Goal: Check status: Check status

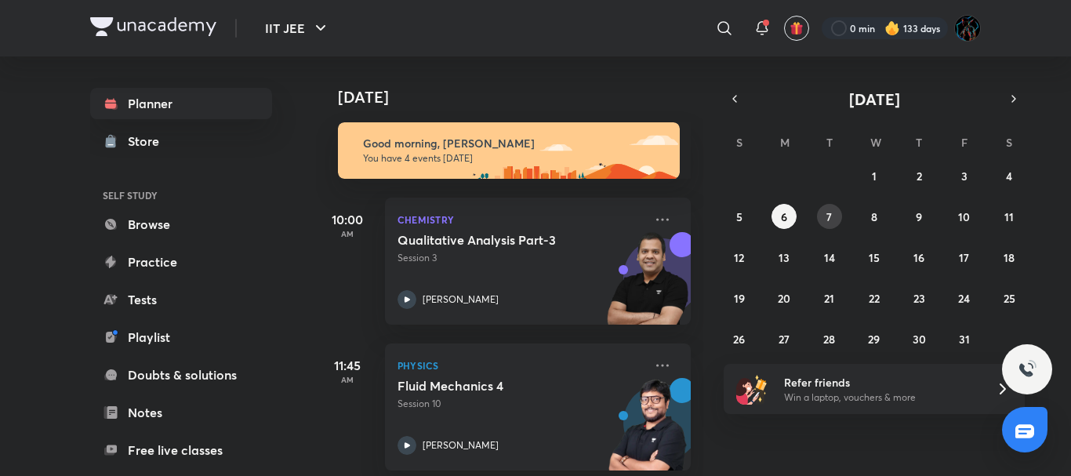
drag, startPoint x: 838, startPoint y: 233, endPoint x: 841, endPoint y: 212, distance: 21.3
click at [841, 212] on div "28 29 30 1 2 3 4 5 6 7 8 9 10 11 12 13 14 15 16 17 18 19 20 21 22 23 24 25 26 2…" at bounding box center [874, 257] width 301 height 188
click at [841, 212] on button "7" at bounding box center [829, 216] width 25 height 25
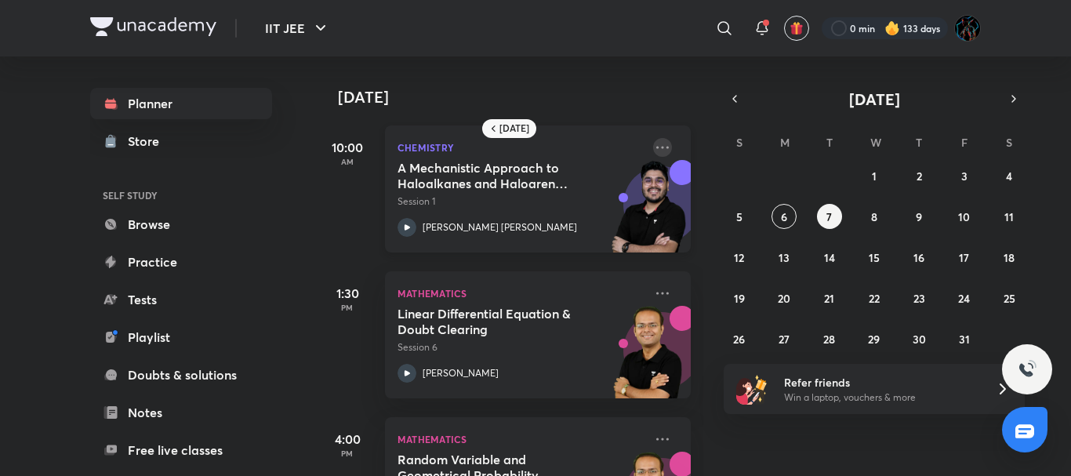
click at [653, 145] on icon at bounding box center [662, 147] width 19 height 19
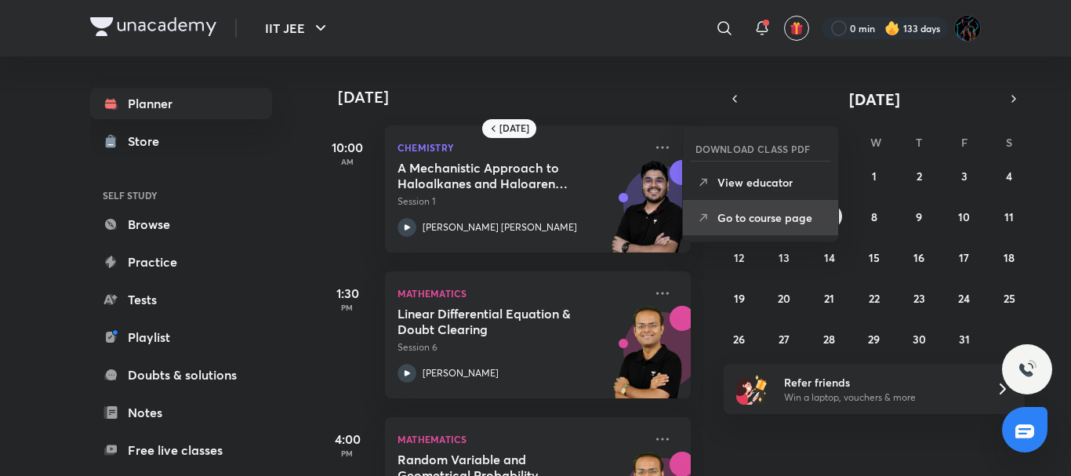
click at [725, 227] on li "Go to course page" at bounding box center [760, 217] width 155 height 35
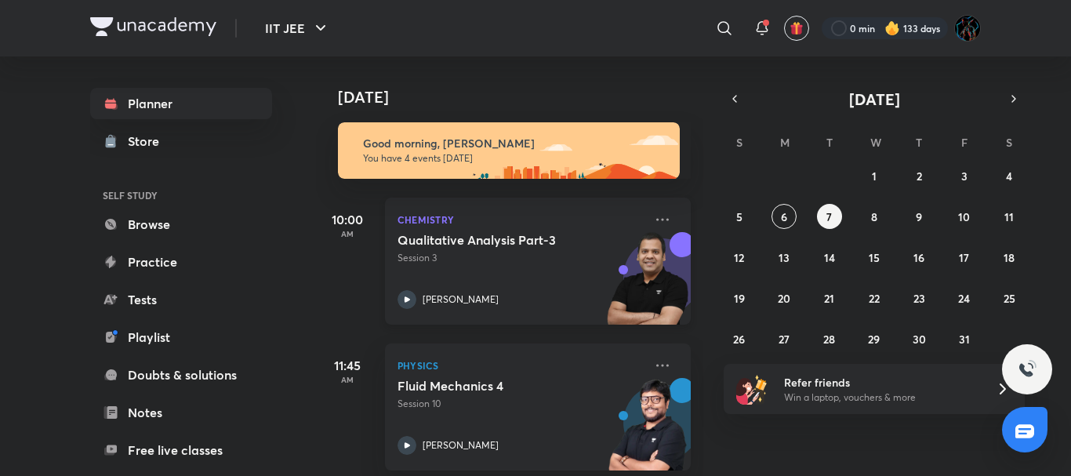
scroll to position [311, 0]
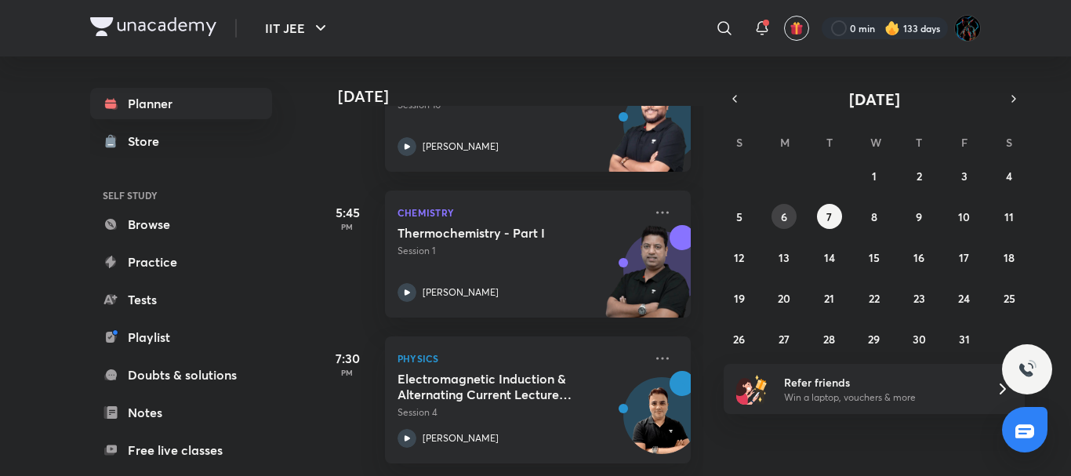
click at [783, 214] on abbr "6" at bounding box center [784, 216] width 6 height 15
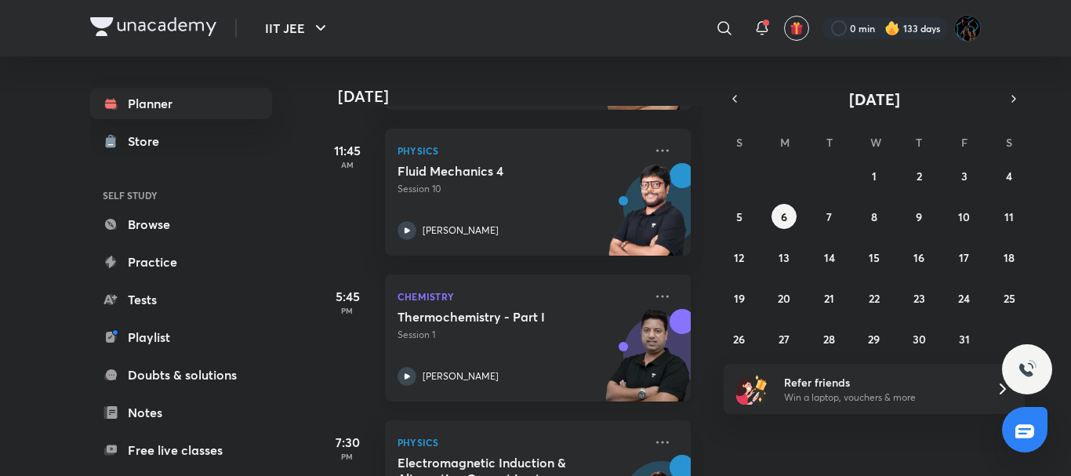
scroll to position [206, 0]
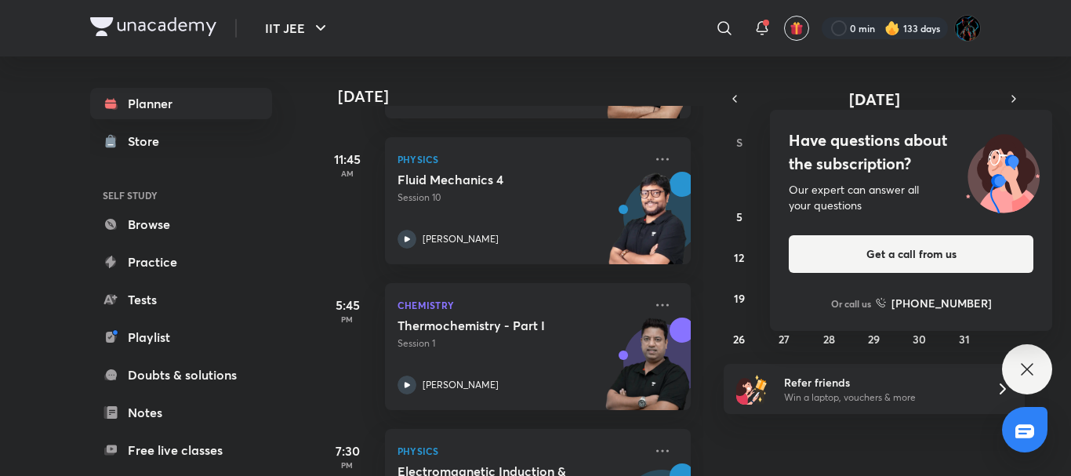
click at [1032, 365] on icon at bounding box center [1027, 369] width 12 height 12
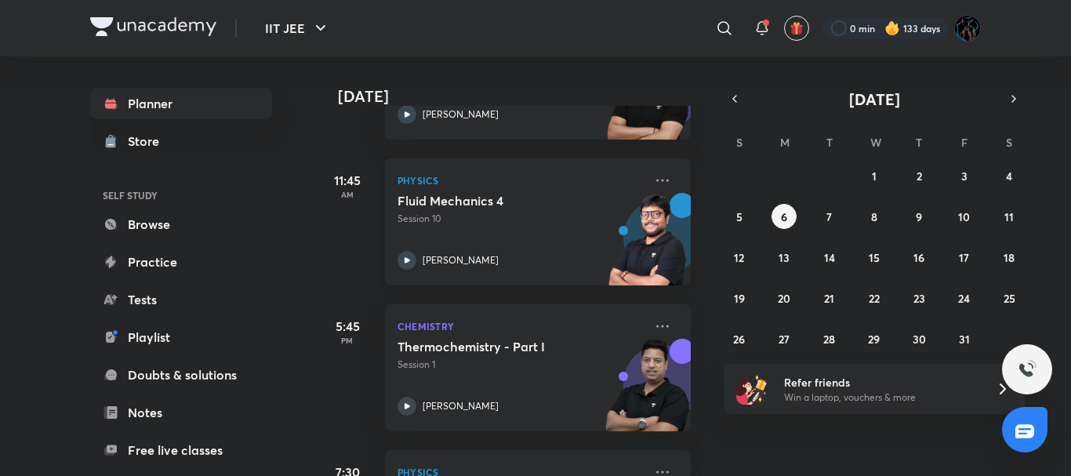
scroll to position [0, 0]
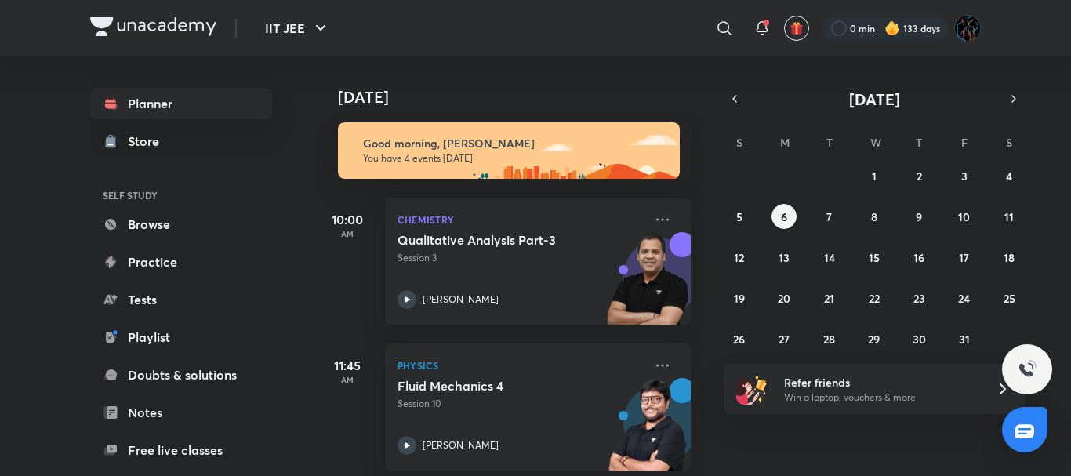
click at [345, 325] on div "11:45 AM Physics Fluid Mechanics 4 Session 10 Pankaj Singh" at bounding box center [503, 398] width 375 height 146
click at [739, 217] on abbr "5" at bounding box center [739, 216] width 6 height 15
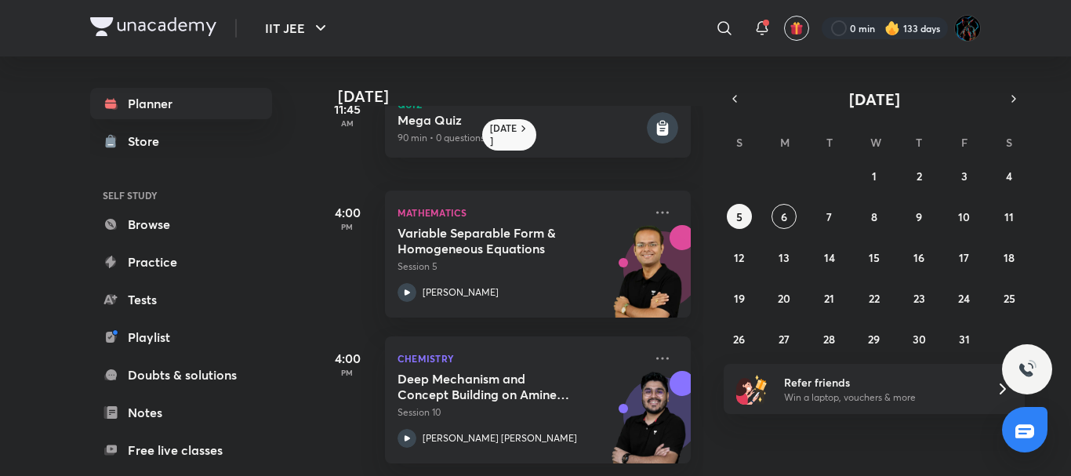
scroll to position [361, 0]
click at [653, 203] on icon at bounding box center [662, 212] width 19 height 19
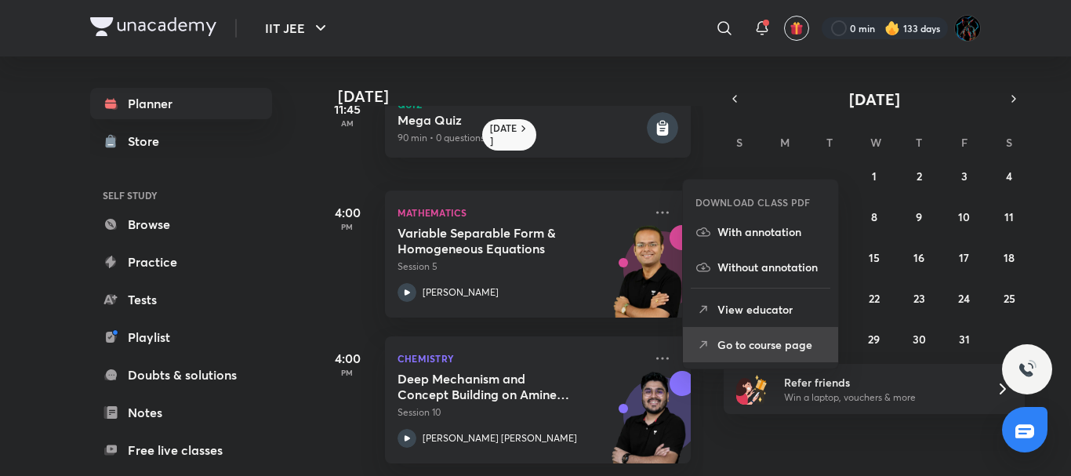
click at [774, 352] on p "Go to course page" at bounding box center [771, 344] width 108 height 16
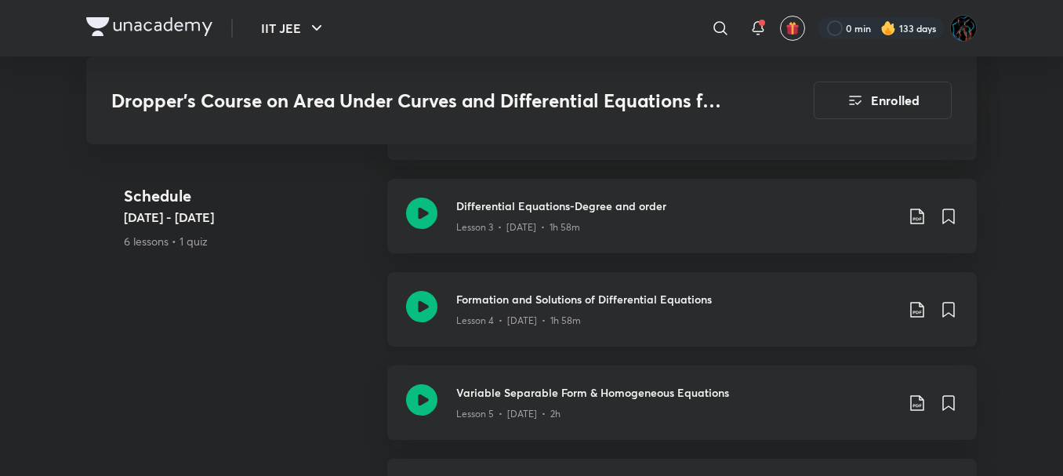
scroll to position [1004, 0]
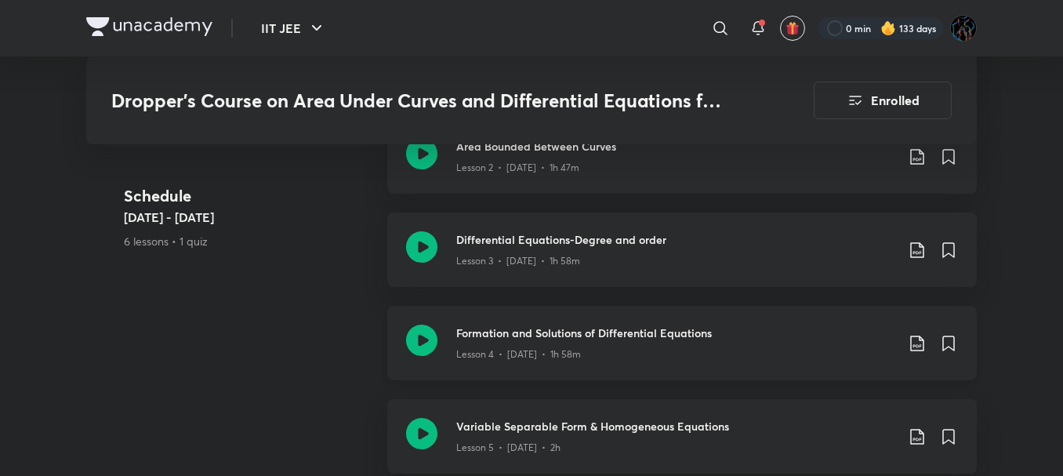
click at [915, 349] on icon at bounding box center [917, 343] width 19 height 19
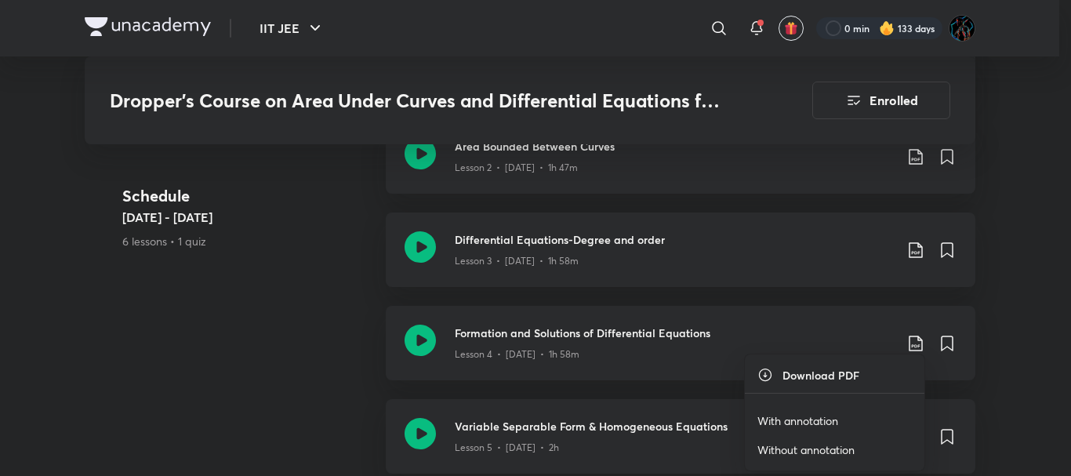
click at [1070, 343] on div at bounding box center [535, 238] width 1071 height 476
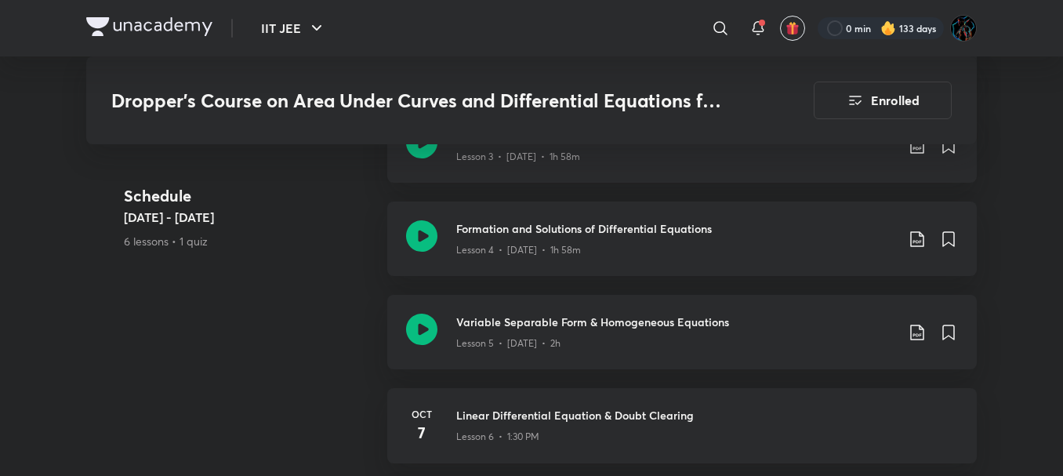
scroll to position [1113, 0]
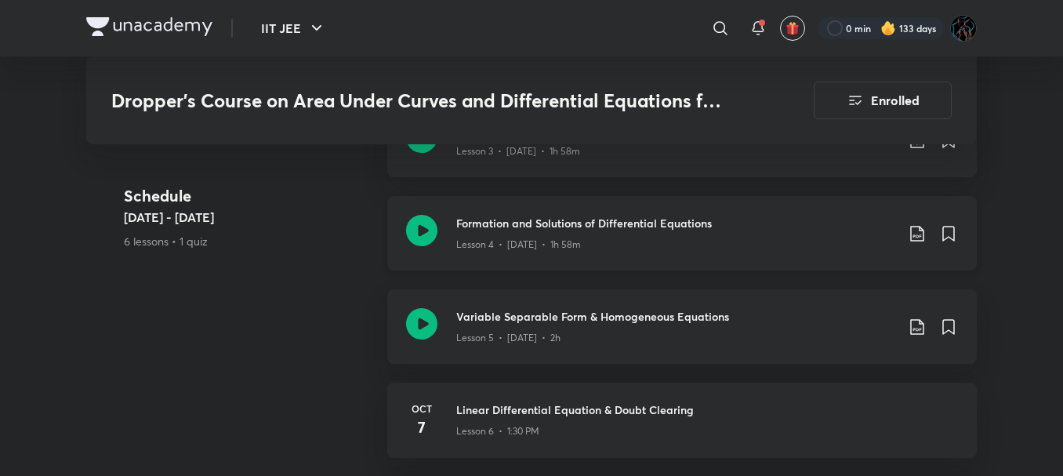
click at [915, 235] on icon at bounding box center [916, 234] width 13 height 16
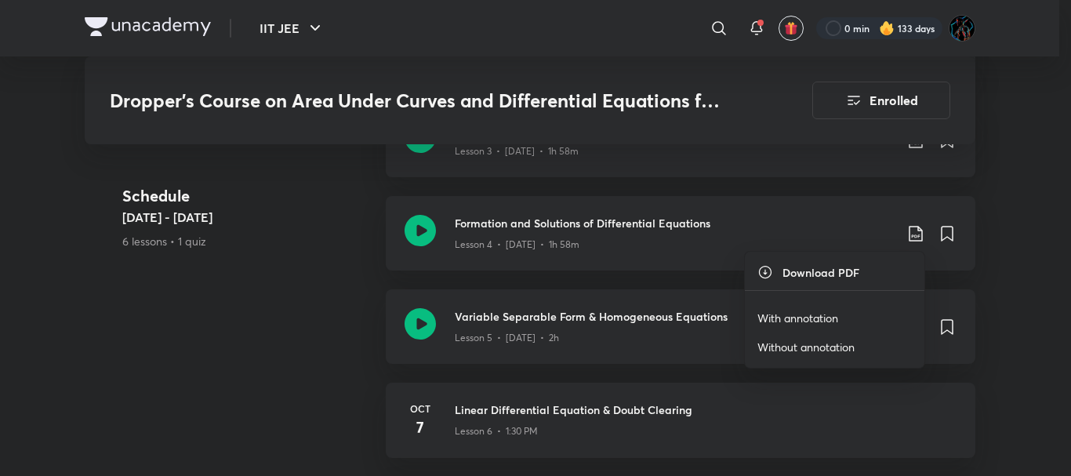
click at [818, 314] on p "With annotation" at bounding box center [797, 318] width 81 height 16
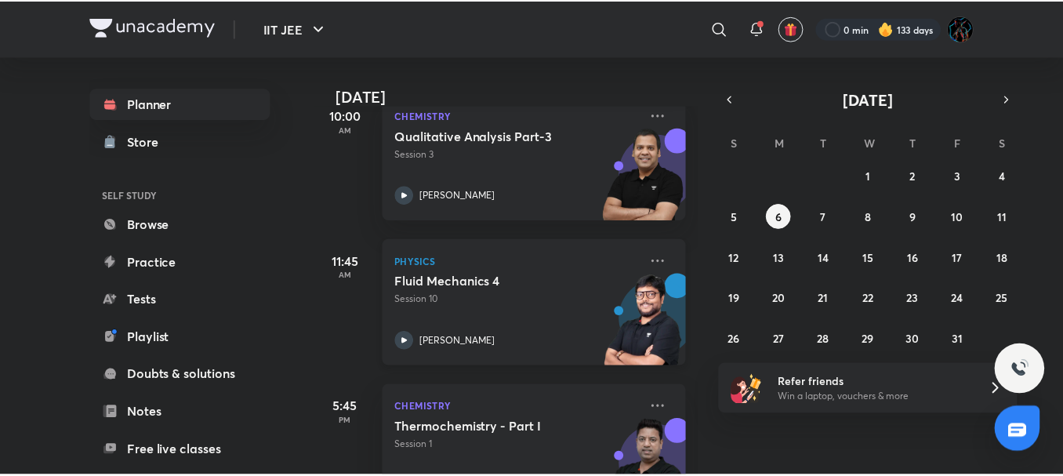
scroll to position [141, 0]
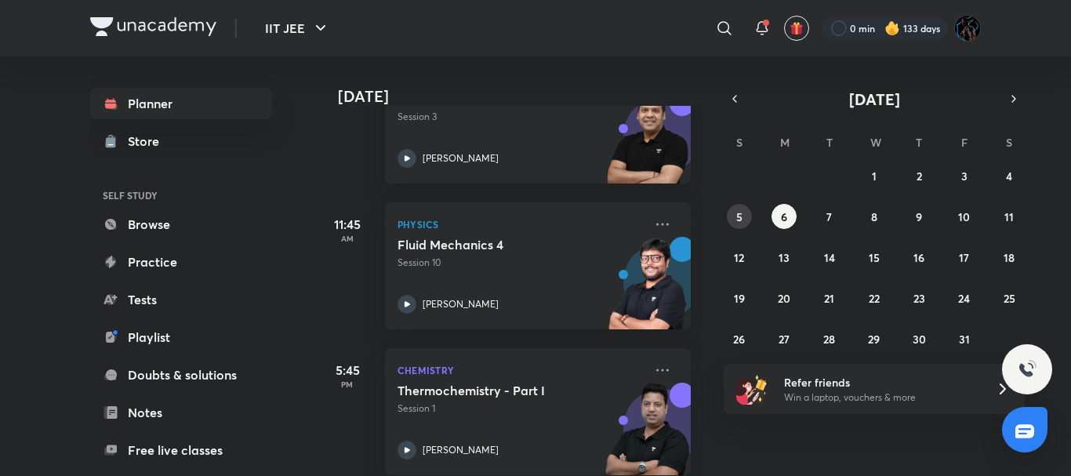
click at [737, 208] on button "5" at bounding box center [739, 216] width 25 height 25
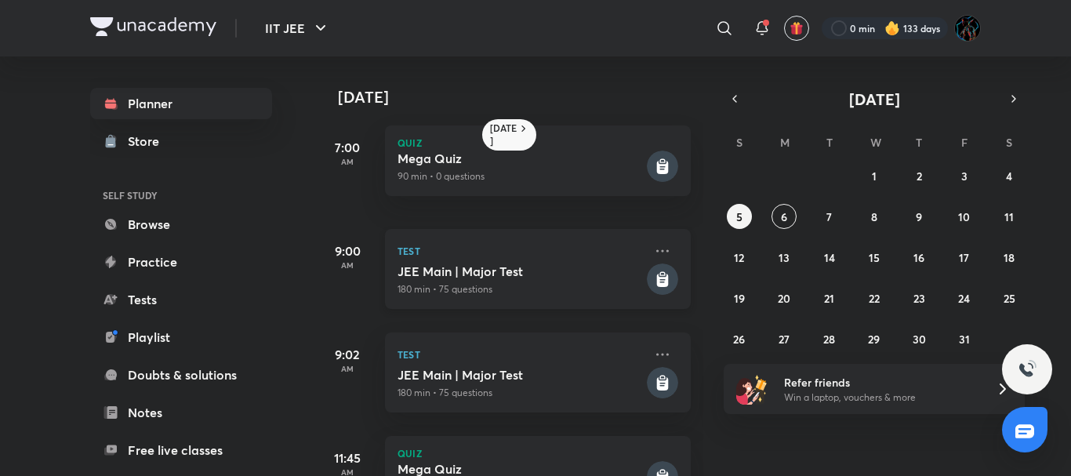
click at [500, 278] on h5 "JEE Main | Major Test" at bounding box center [521, 271] width 246 height 16
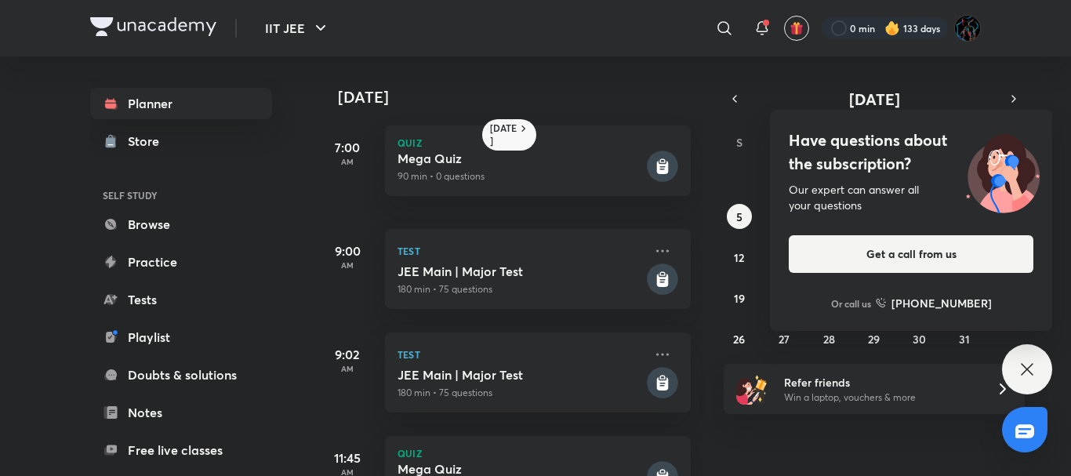
click at [1022, 358] on div "Have questions about the subscription? Our expert can answer all your questions…" at bounding box center [1027, 369] width 50 height 50
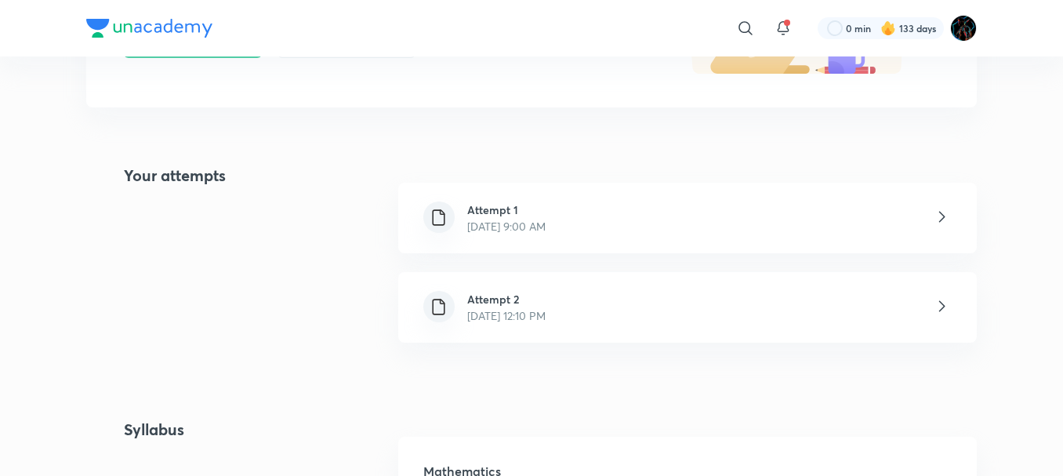
scroll to position [277, 0]
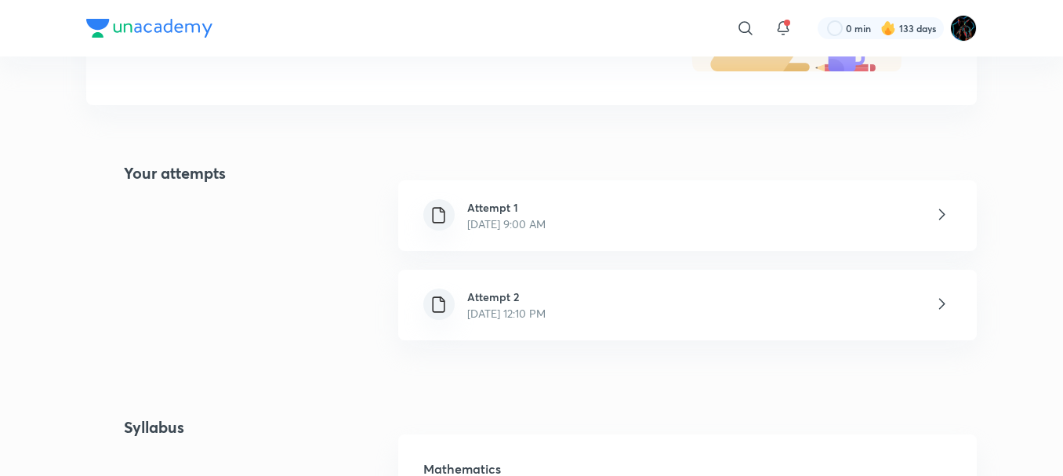
click at [594, 292] on div "Attempt 2 [DATE] 12:10 PM" at bounding box center [687, 305] width 579 height 71
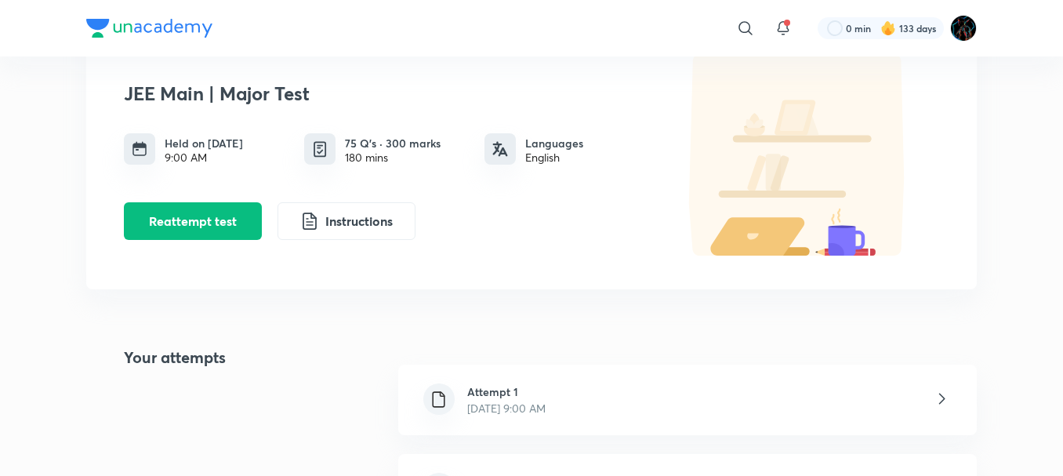
scroll to position [121, 0]
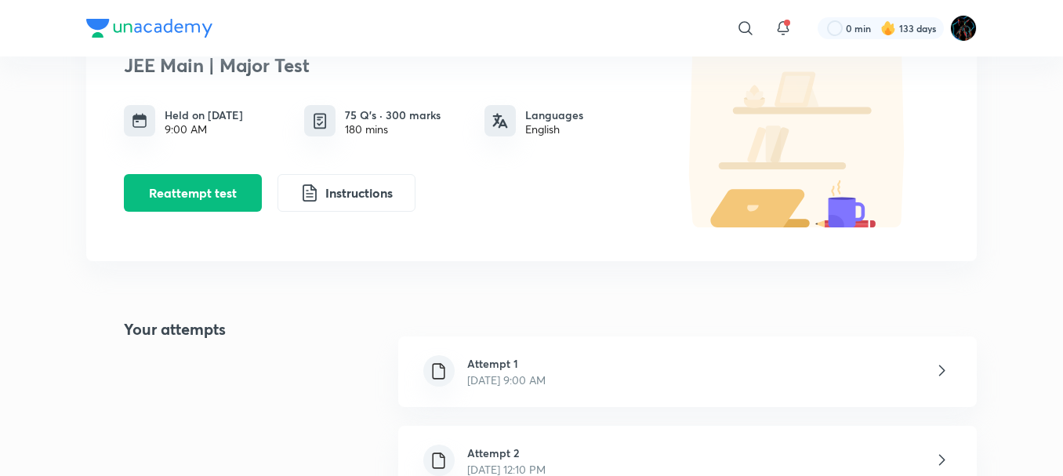
click at [503, 363] on h6 "Attempt 1" at bounding box center [506, 363] width 78 height 16
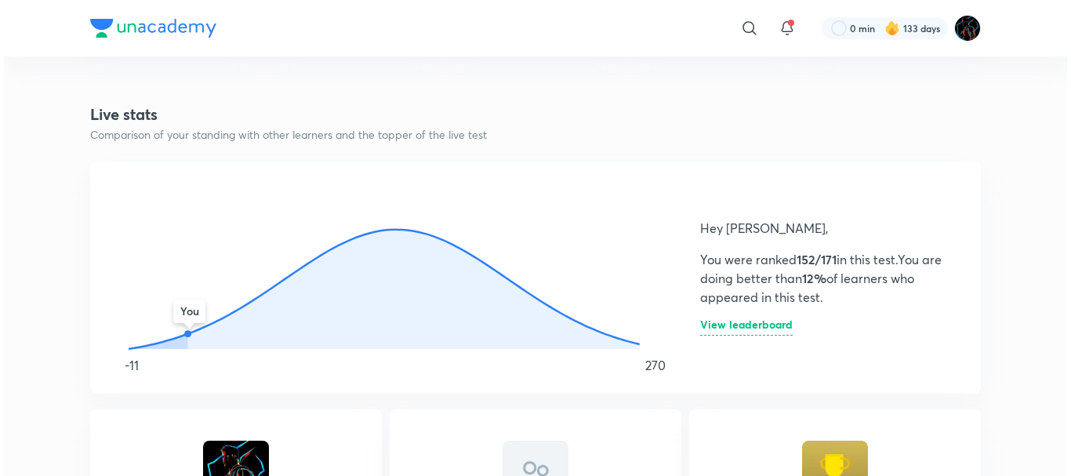
scroll to position [483, 0]
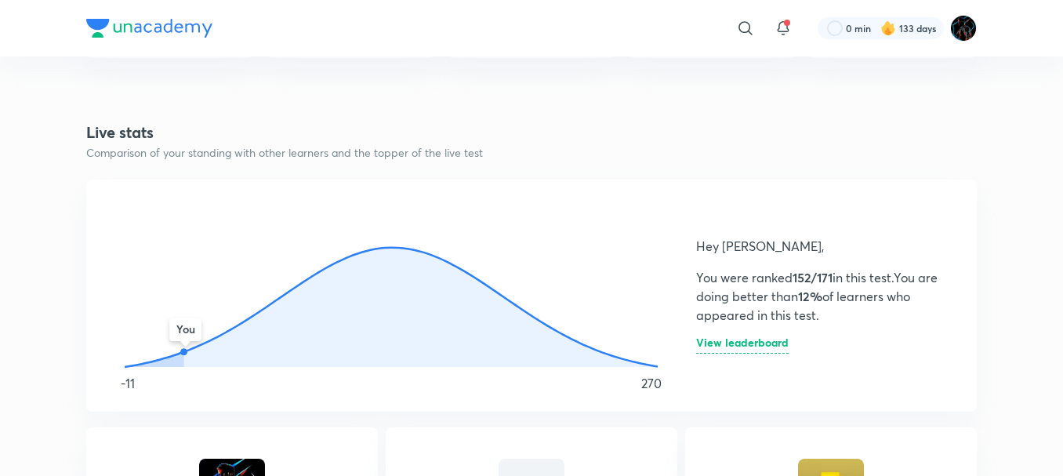
click at [715, 349] on h6 "View leaderboard" at bounding box center [742, 345] width 93 height 16
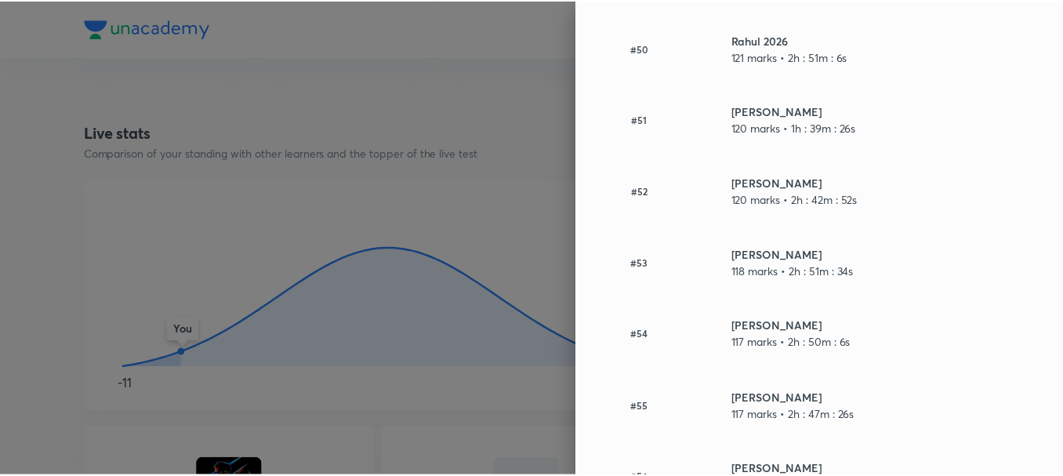
scroll to position [3694, 0]
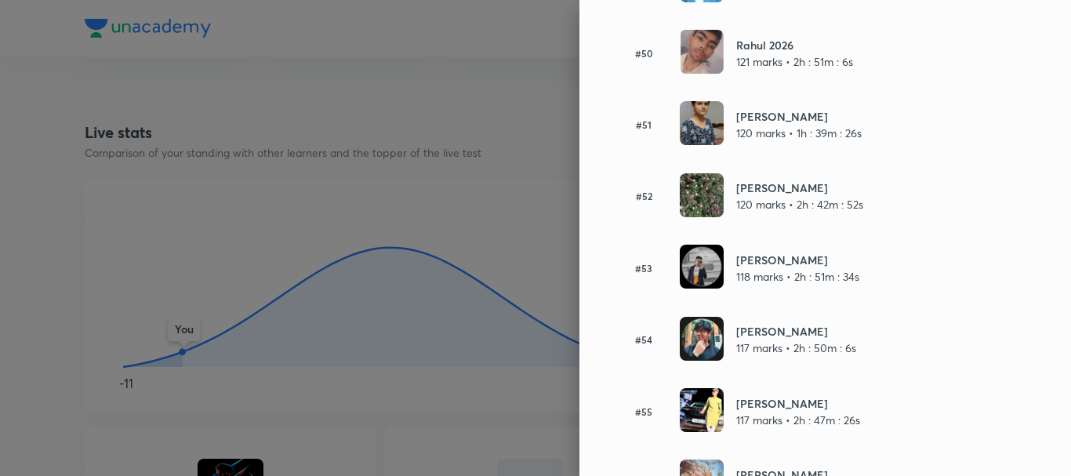
click at [529, 161] on div at bounding box center [535, 238] width 1071 height 476
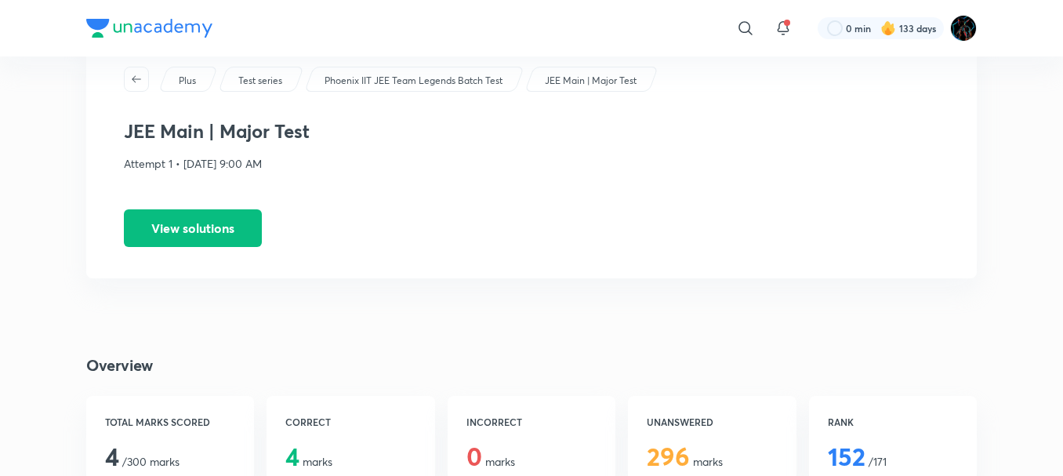
scroll to position [0, 0]
